Goal: Book appointment/travel/reservation

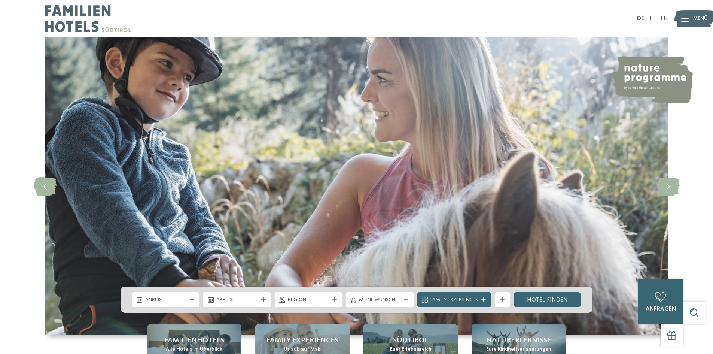
click at [663, 13] on div "DE IT EN Menü" at bounding box center [513, 18] width 312 height 37
click at [663, 17] on link "EN" at bounding box center [664, 19] width 7 height 6
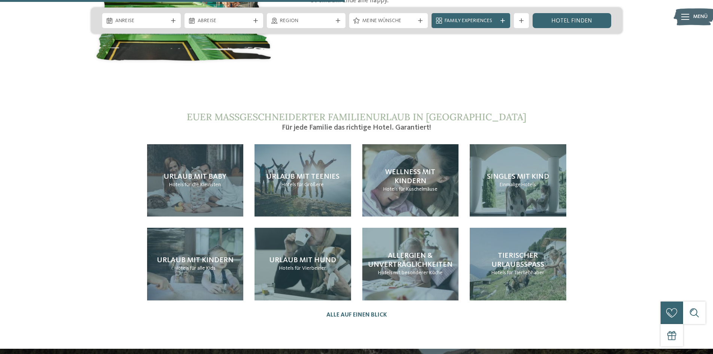
scroll to position [1672, 0]
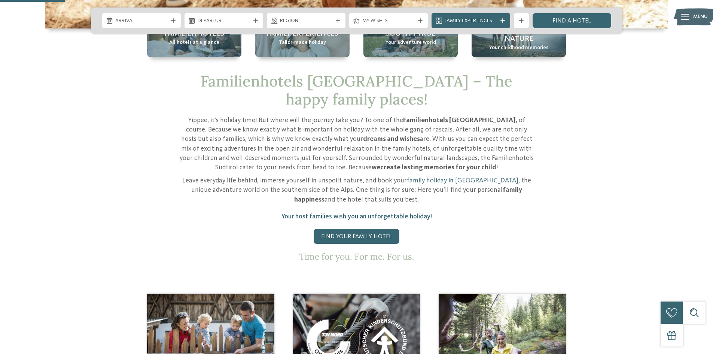
scroll to position [370, 0]
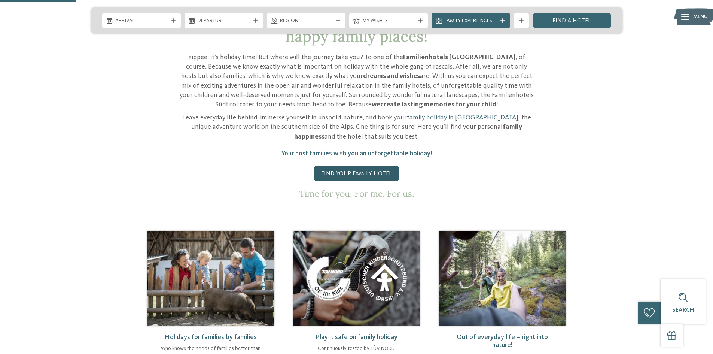
click at [344, 166] on link "Find your family hotel" at bounding box center [357, 173] width 86 height 15
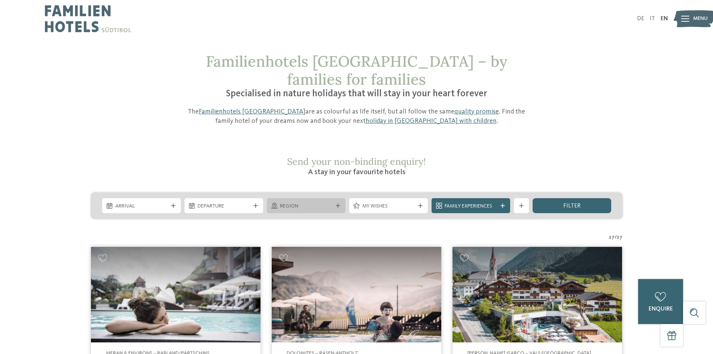
click at [300, 203] on span "Region" at bounding box center [306, 206] width 52 height 7
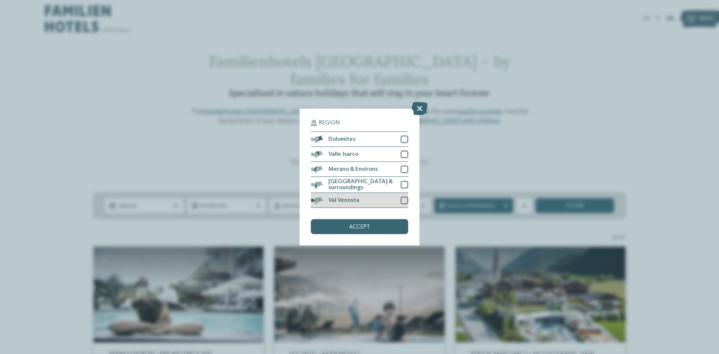
click at [401, 199] on div at bounding box center [404, 200] width 7 height 7
click at [393, 228] on div "accept" at bounding box center [359, 226] width 97 height 15
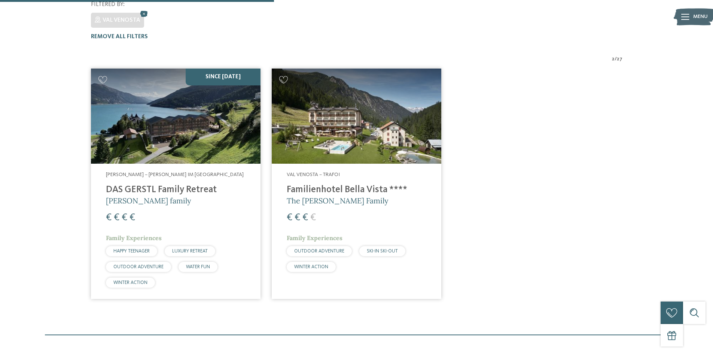
scroll to position [228, 0]
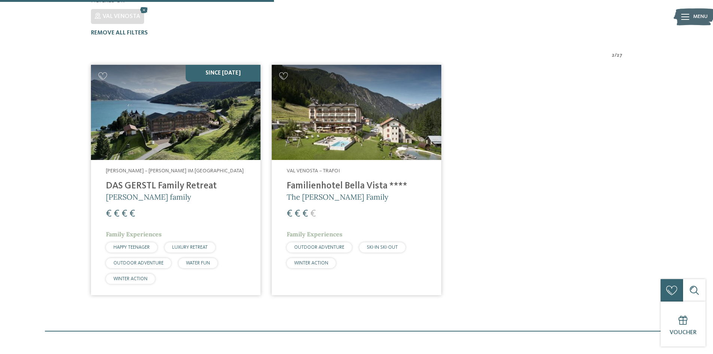
click at [325, 123] on img at bounding box center [357, 112] width 170 height 95
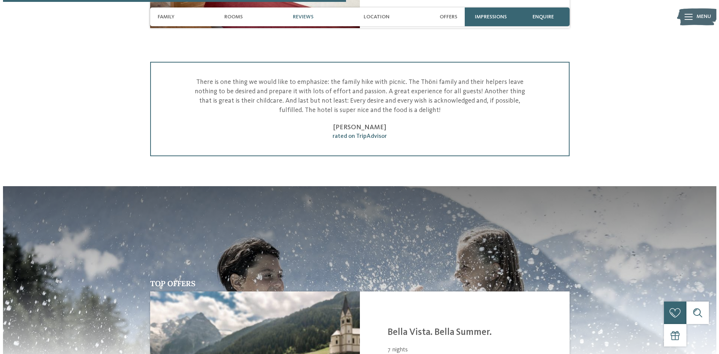
scroll to position [1141, 0]
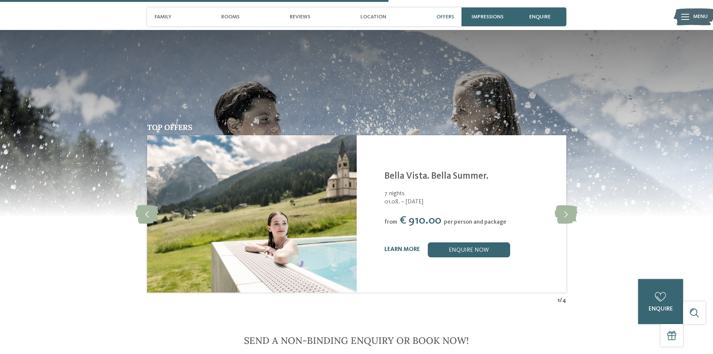
click at [400, 246] on link "learn more" at bounding box center [403, 249] width 36 height 6
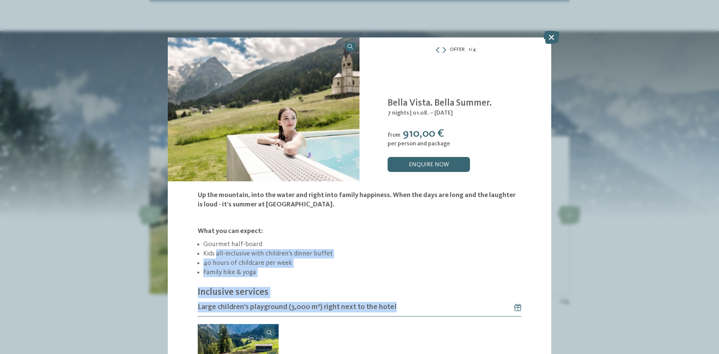
drag, startPoint x: 216, startPoint y: 256, endPoint x: 321, endPoint y: 302, distance: 114.5
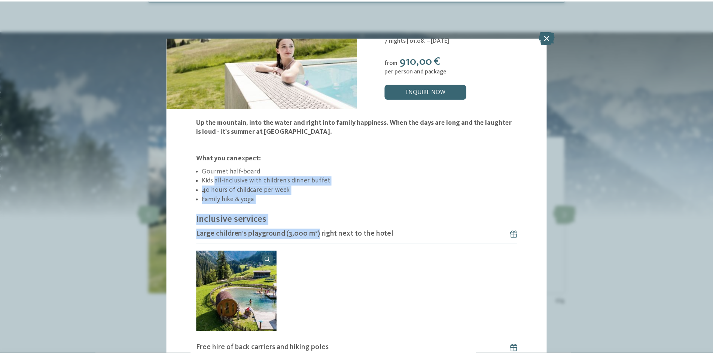
scroll to position [76, 0]
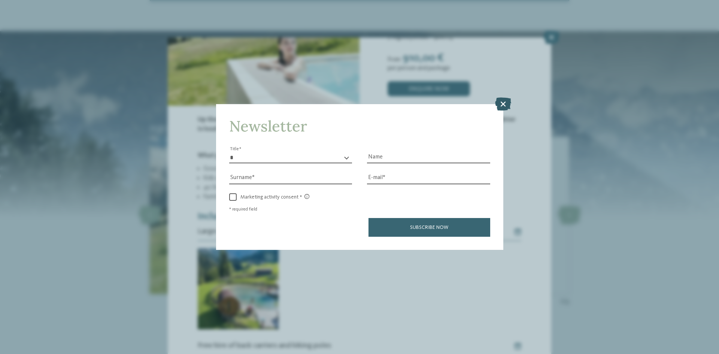
click at [504, 104] on icon at bounding box center [503, 103] width 16 height 13
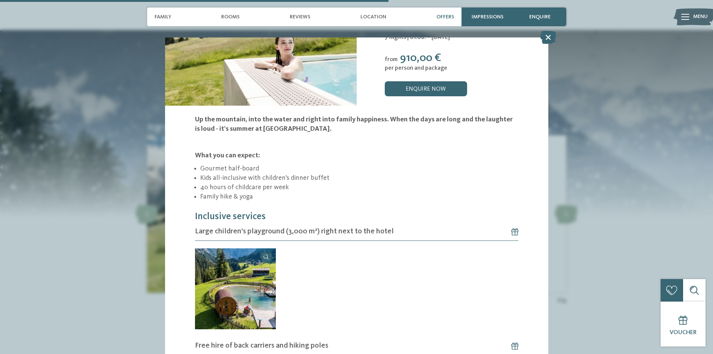
scroll to position [0, 0]
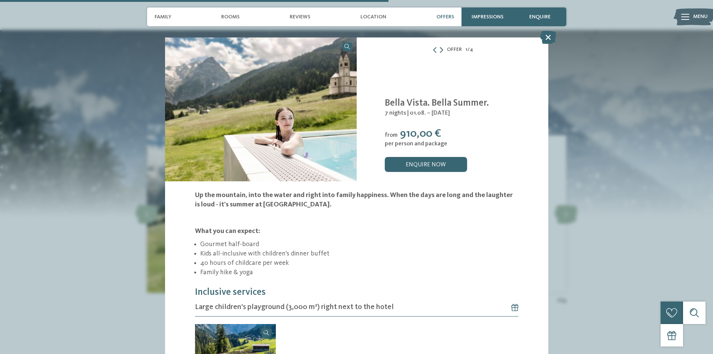
click at [440, 48] on icon at bounding box center [441, 50] width 3 height 6
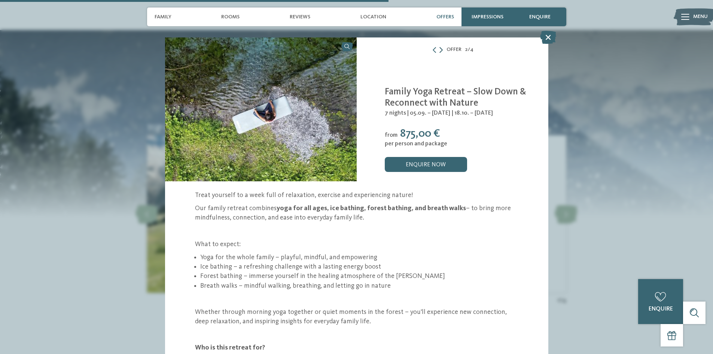
click at [440, 48] on icon at bounding box center [441, 50] width 3 height 6
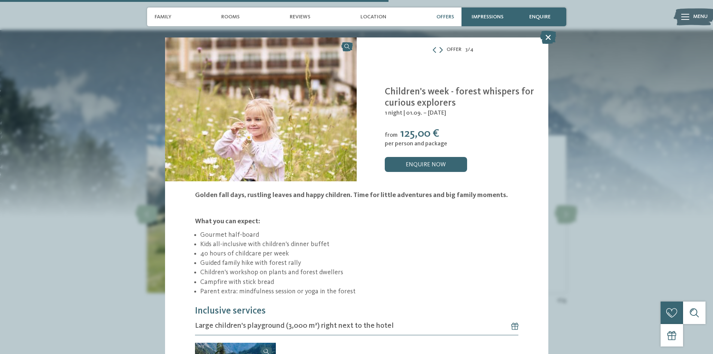
click at [440, 48] on icon at bounding box center [441, 50] width 3 height 6
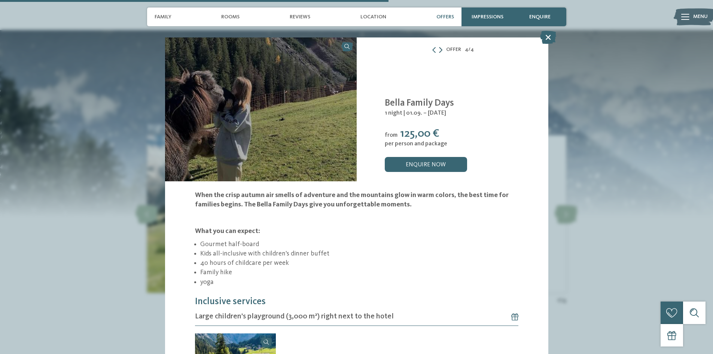
click at [439, 48] on icon at bounding box center [440, 50] width 3 height 6
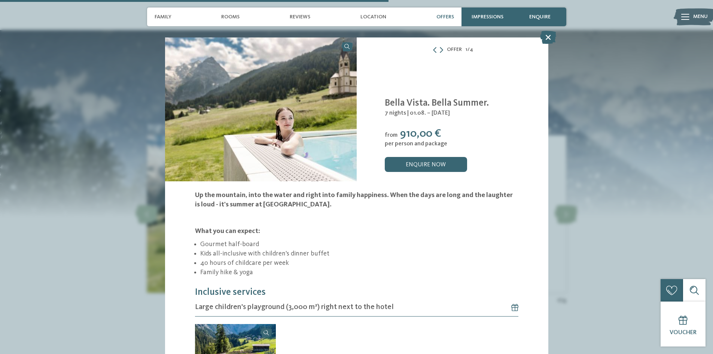
click at [443, 18] on span "Offers" at bounding box center [446, 17] width 18 height 6
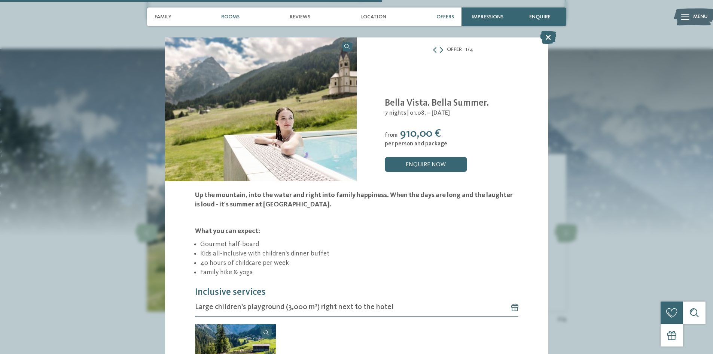
click at [235, 20] on div "Rooms" at bounding box center [231, 16] width 26 height 19
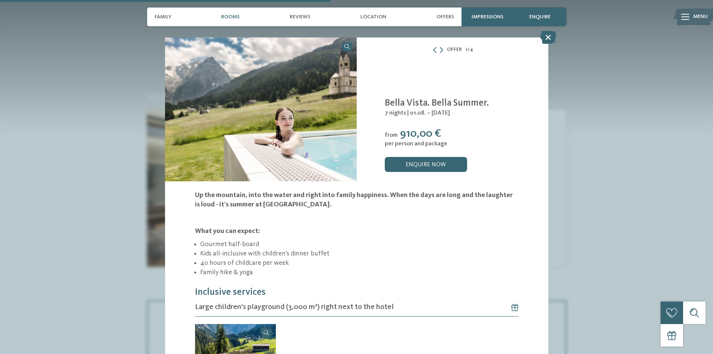
scroll to position [697, 0]
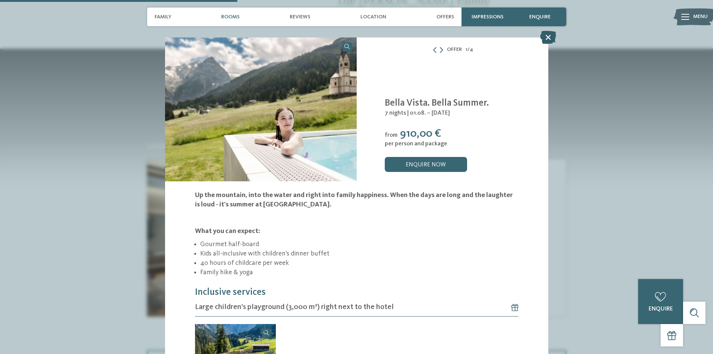
click at [547, 33] on icon at bounding box center [548, 37] width 16 height 13
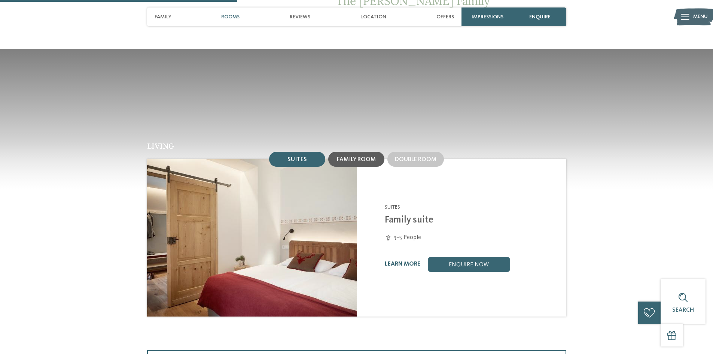
click at [342, 157] on span "Family room" at bounding box center [356, 160] width 39 height 6
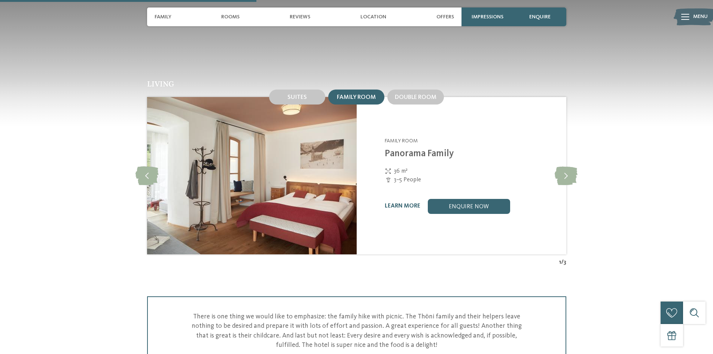
scroll to position [756, 0]
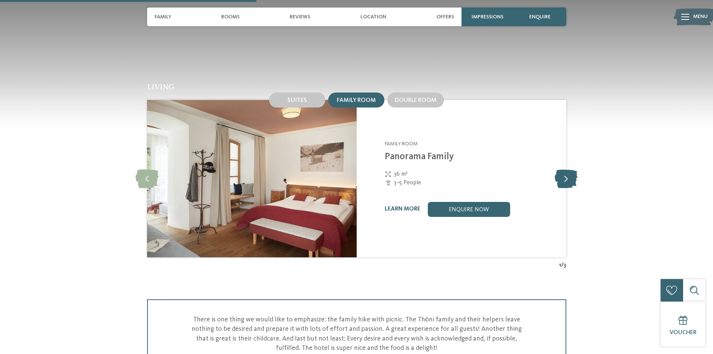
click at [560, 174] on icon at bounding box center [566, 178] width 23 height 19
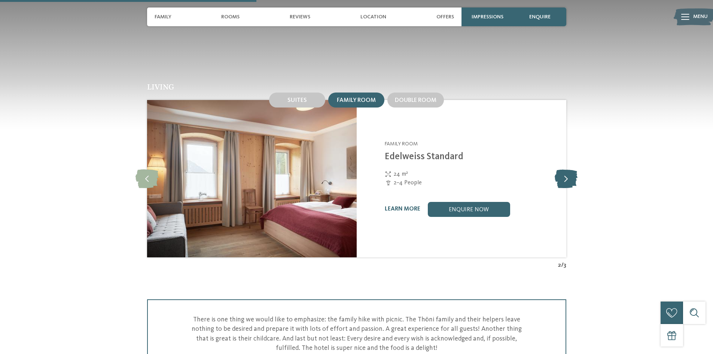
click at [560, 174] on icon at bounding box center [566, 178] width 23 height 19
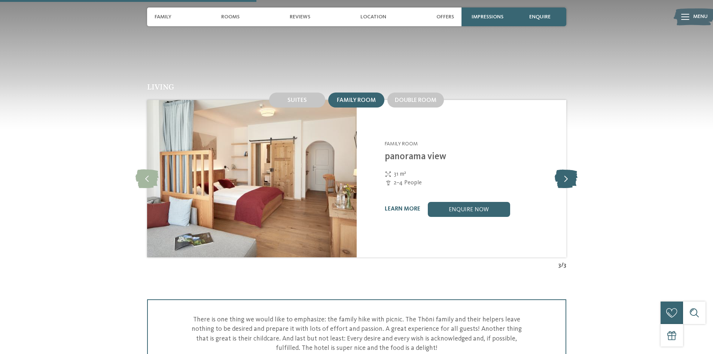
click at [560, 174] on icon at bounding box center [566, 178] width 23 height 19
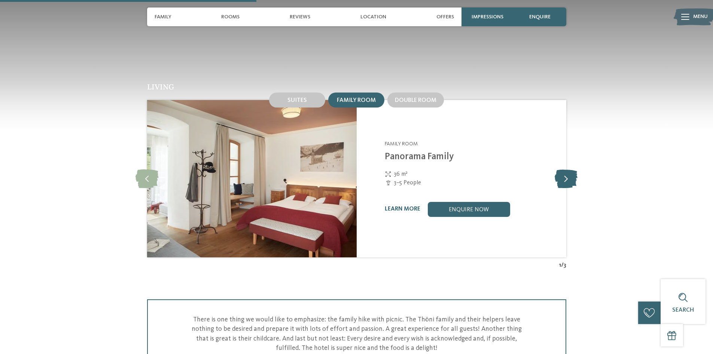
click at [560, 174] on icon at bounding box center [566, 178] width 23 height 19
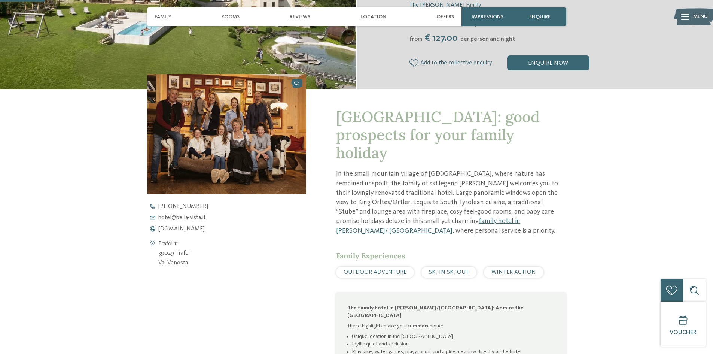
scroll to position [129, 0]
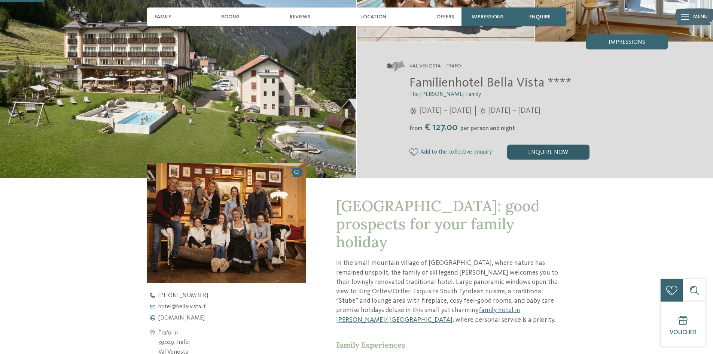
click at [544, 149] on div "enquire now" at bounding box center [548, 152] width 82 height 15
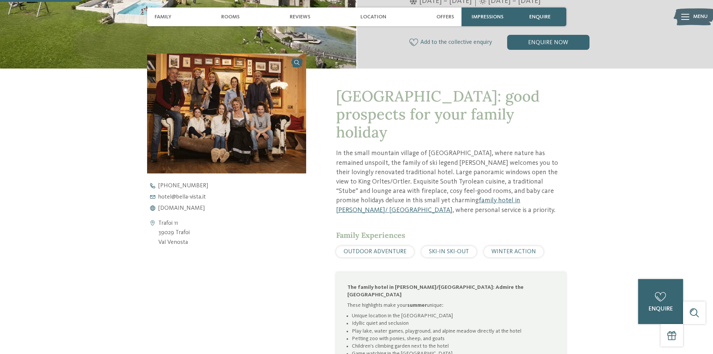
scroll to position [0, 0]
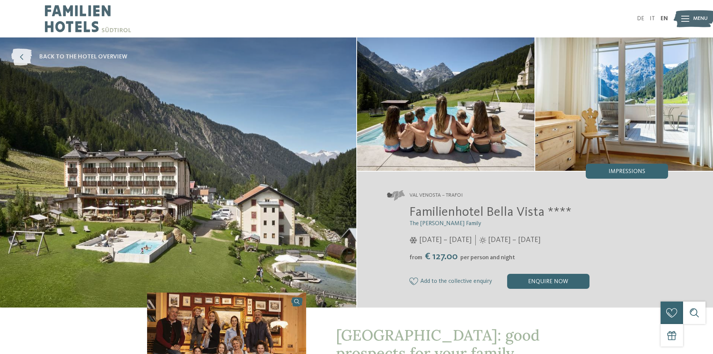
click at [29, 57] on icon at bounding box center [21, 57] width 21 height 17
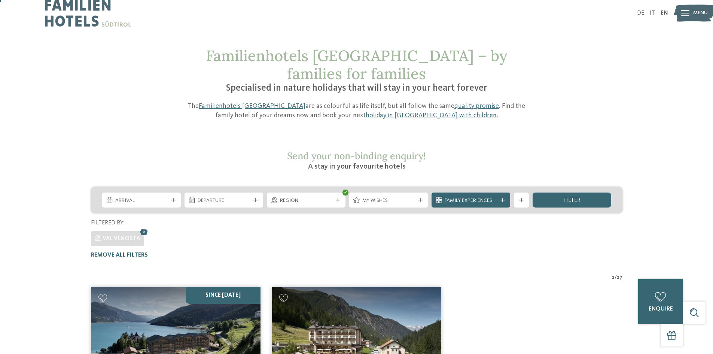
scroll to position [1, 0]
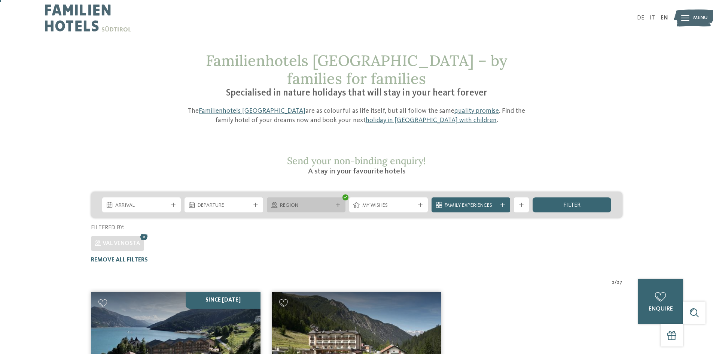
click at [339, 203] on icon at bounding box center [338, 205] width 4 height 4
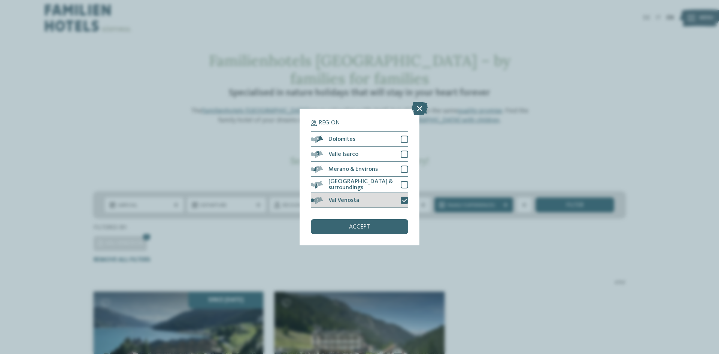
click at [399, 201] on div "Val Venosta" at bounding box center [359, 200] width 97 height 15
click at [403, 185] on div at bounding box center [404, 184] width 7 height 7
click at [387, 226] on div "accept" at bounding box center [359, 226] width 97 height 15
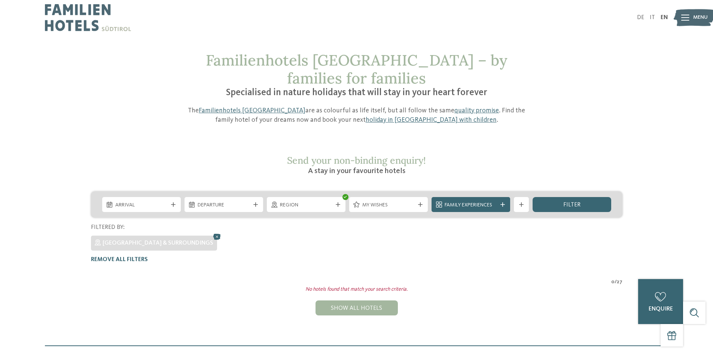
scroll to position [0, 0]
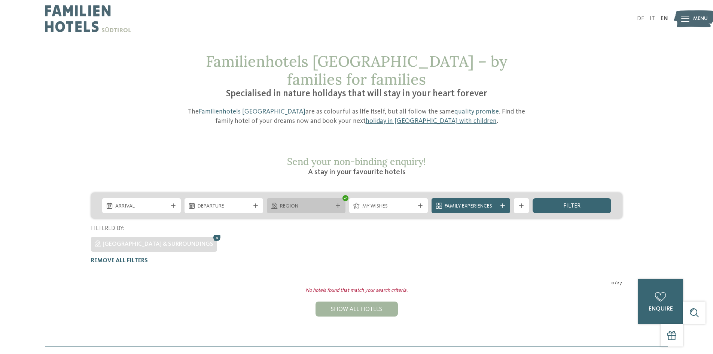
click at [331, 203] on span "Region" at bounding box center [306, 206] width 52 height 7
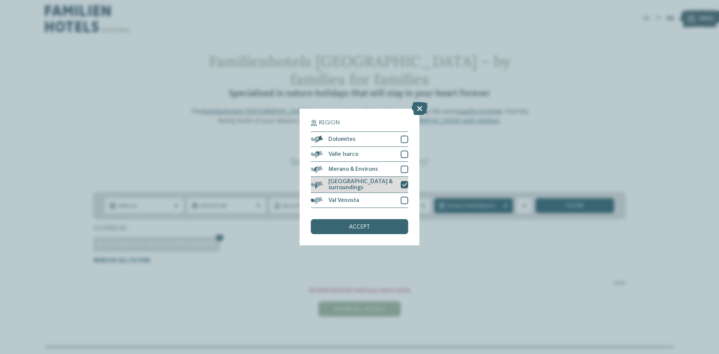
click at [406, 186] on icon at bounding box center [404, 184] width 5 height 4
click at [407, 168] on div at bounding box center [404, 169] width 7 height 7
click at [374, 227] on div "accept" at bounding box center [359, 226] width 97 height 15
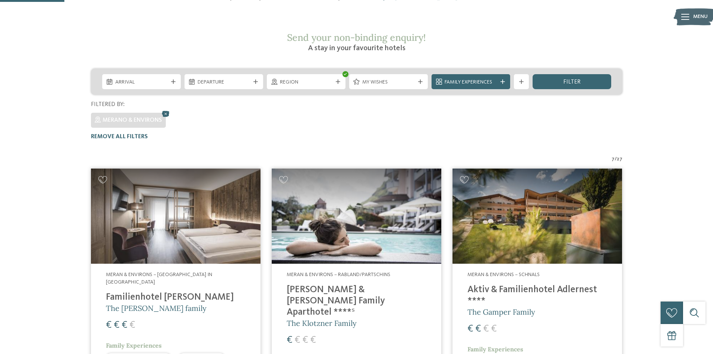
scroll to position [95, 0]
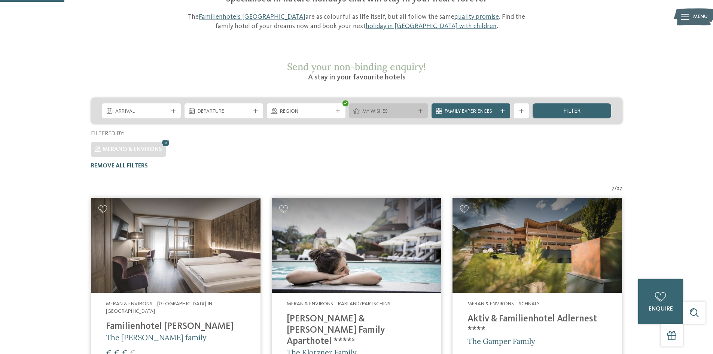
click at [391, 103] on div "My wishes" at bounding box center [388, 110] width 79 height 15
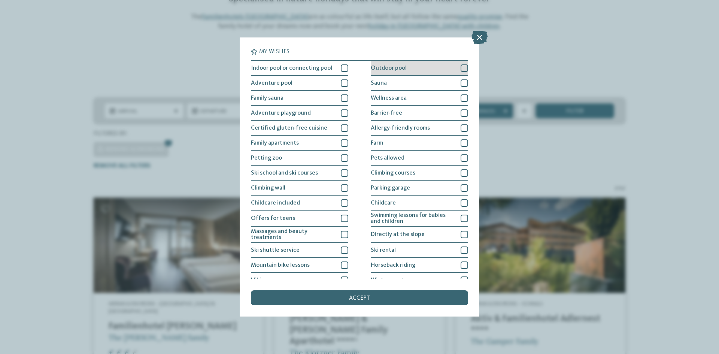
click at [461, 69] on div at bounding box center [464, 67] width 7 height 7
click at [346, 298] on div "accept" at bounding box center [359, 297] width 217 height 15
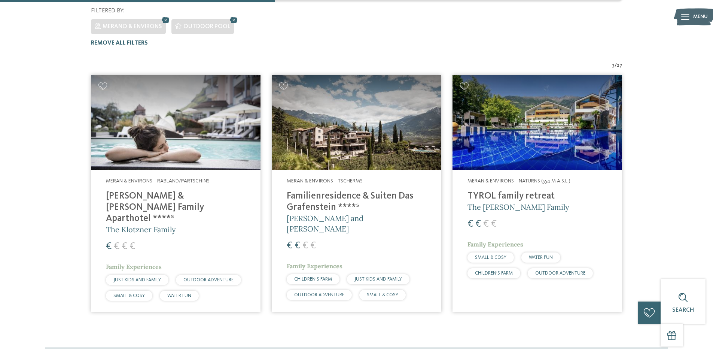
scroll to position [228, 0]
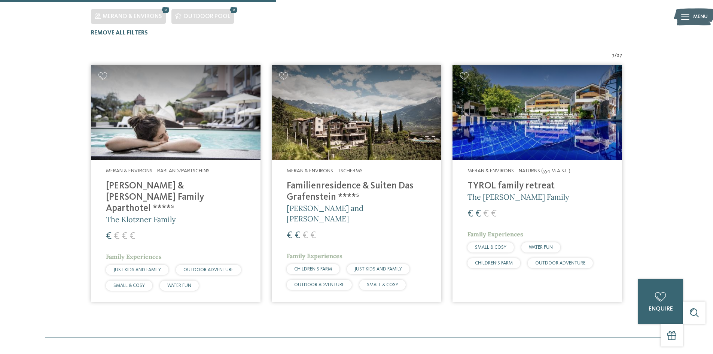
click at [374, 130] on img at bounding box center [357, 112] width 170 height 95
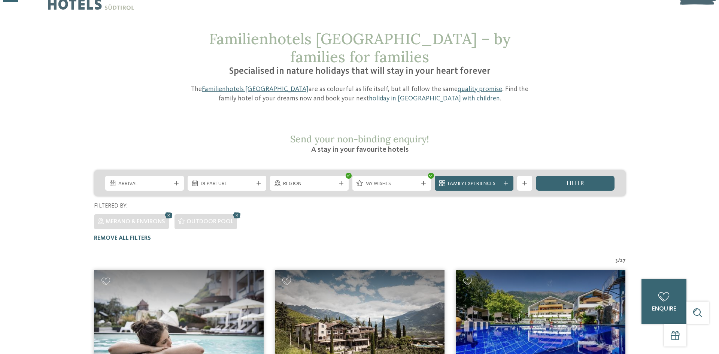
scroll to position [0, 0]
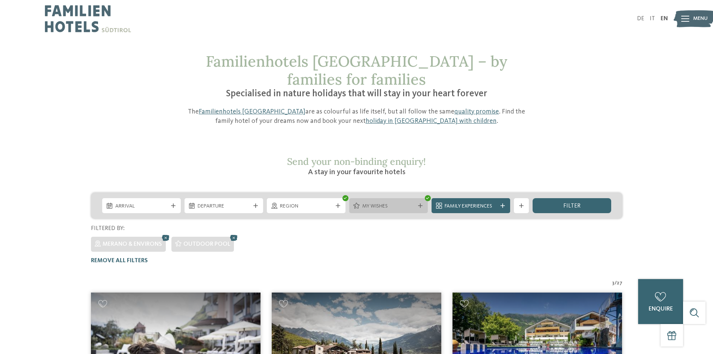
click at [392, 203] on span "My wishes" at bounding box center [388, 206] width 52 height 7
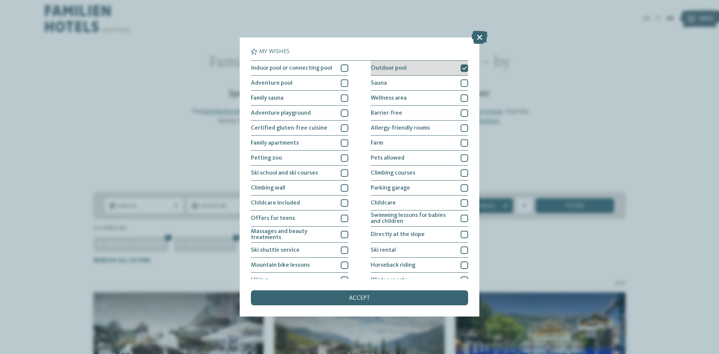
click at [462, 67] on icon at bounding box center [464, 68] width 5 height 4
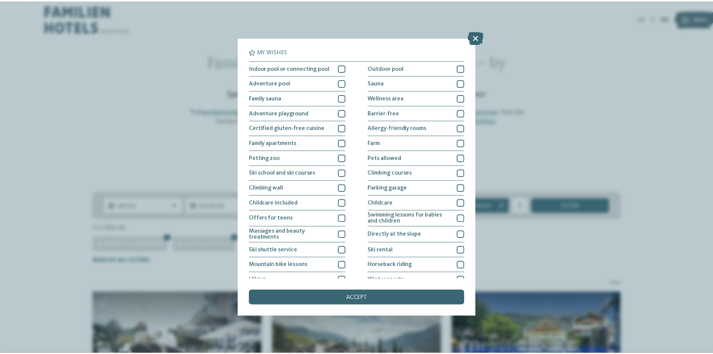
scroll to position [39, 0]
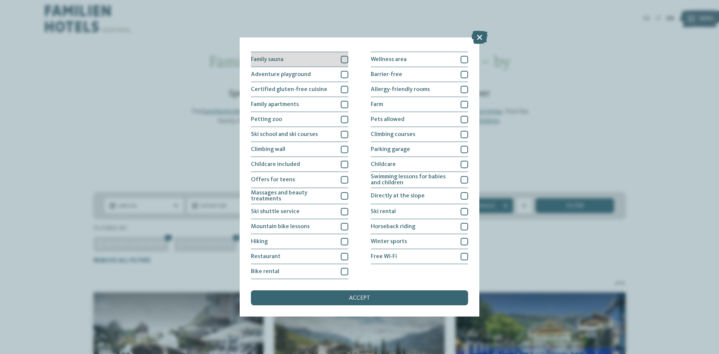
click at [343, 62] on div at bounding box center [344, 59] width 7 height 7
click at [370, 295] on div "accept" at bounding box center [359, 297] width 217 height 15
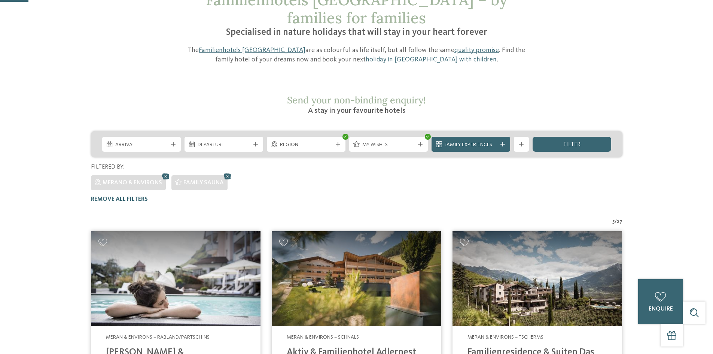
scroll to position [33, 0]
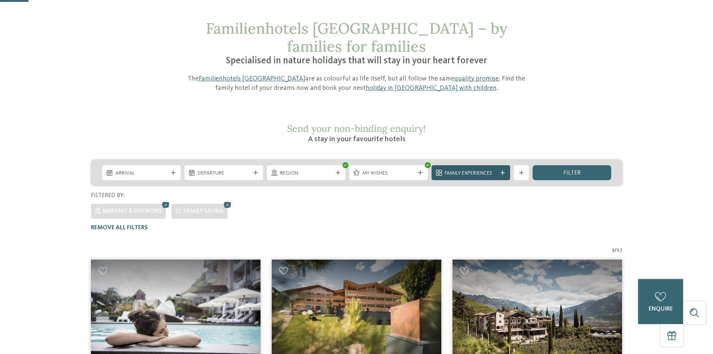
click at [453, 170] on span "Family Experiences" at bounding box center [471, 173] width 52 height 7
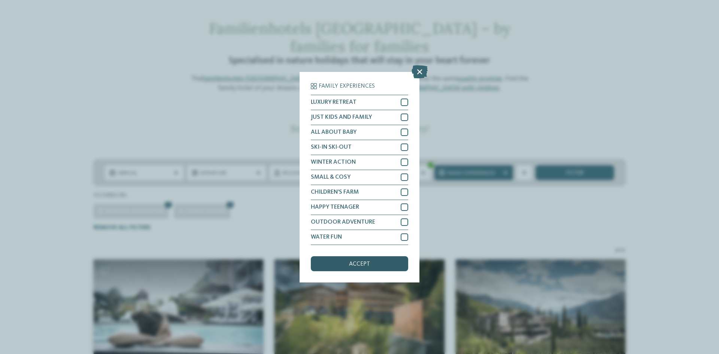
click at [383, 258] on div "accept" at bounding box center [359, 263] width 97 height 15
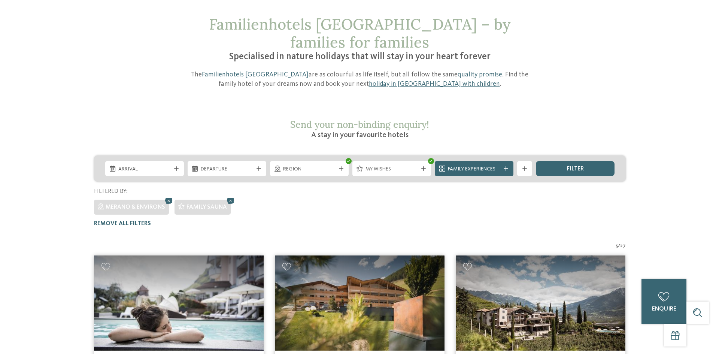
scroll to position [0, 0]
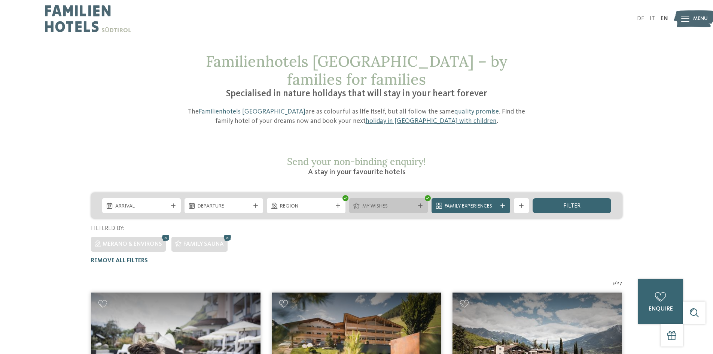
click at [384, 203] on span "My wishes" at bounding box center [388, 206] width 52 height 7
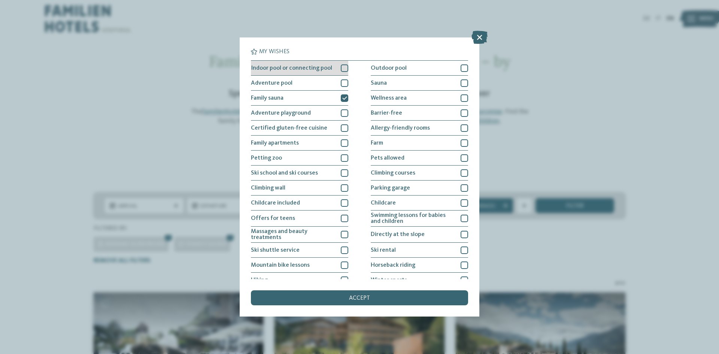
click at [345, 64] on div at bounding box center [344, 67] width 7 height 7
click at [379, 295] on div "accept" at bounding box center [359, 297] width 217 height 15
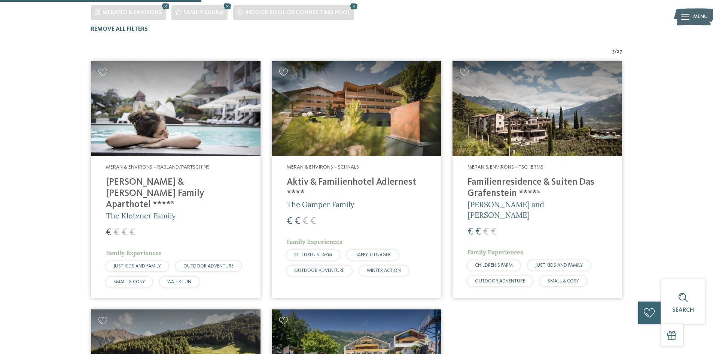
scroll to position [229, 0]
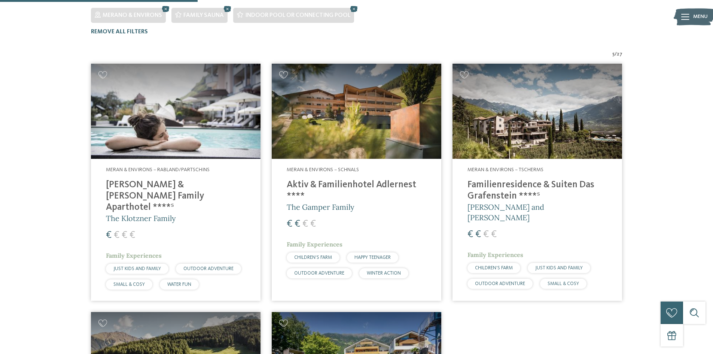
click at [395, 110] on img at bounding box center [357, 111] width 170 height 95
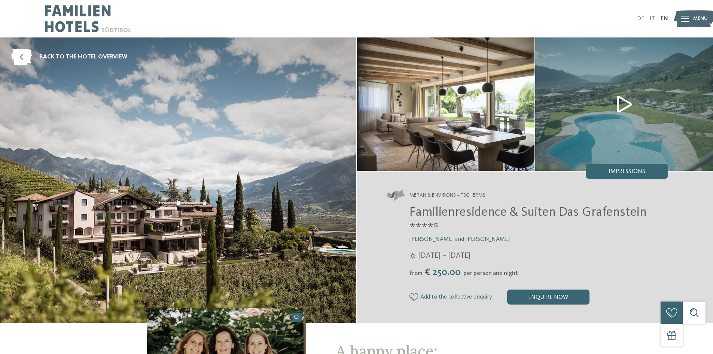
click at [619, 109] on img at bounding box center [624, 103] width 178 height 133
